Goal: Task Accomplishment & Management: Complete application form

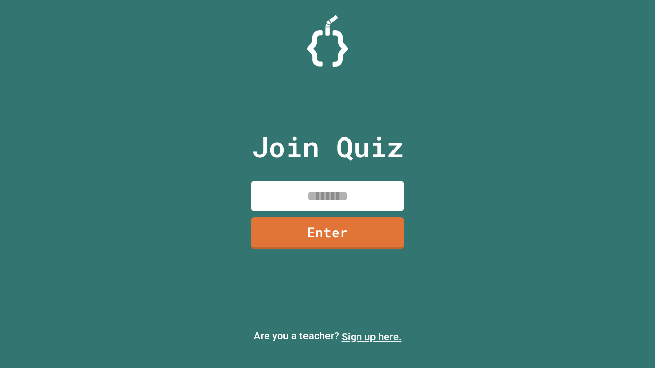
click at [371, 337] on link "Sign up here." at bounding box center [372, 337] width 60 height 12
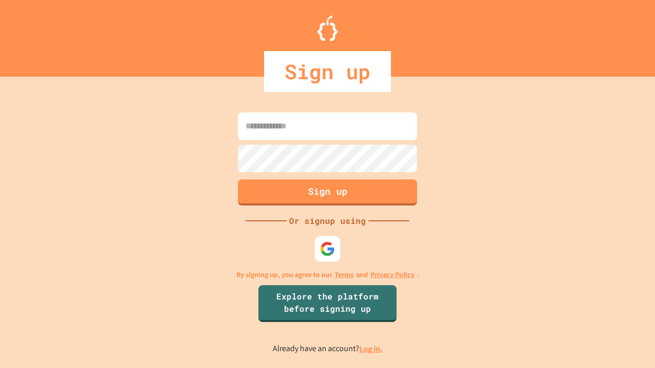
click at [371, 349] on link "Log in." at bounding box center [371, 349] width 24 height 11
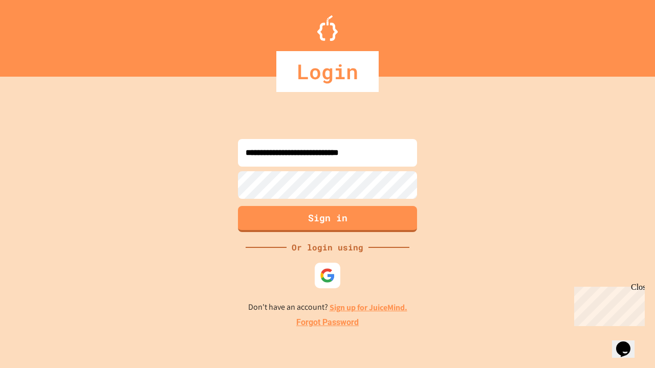
type input "**********"
